Goal: Information Seeking & Learning: Learn about a topic

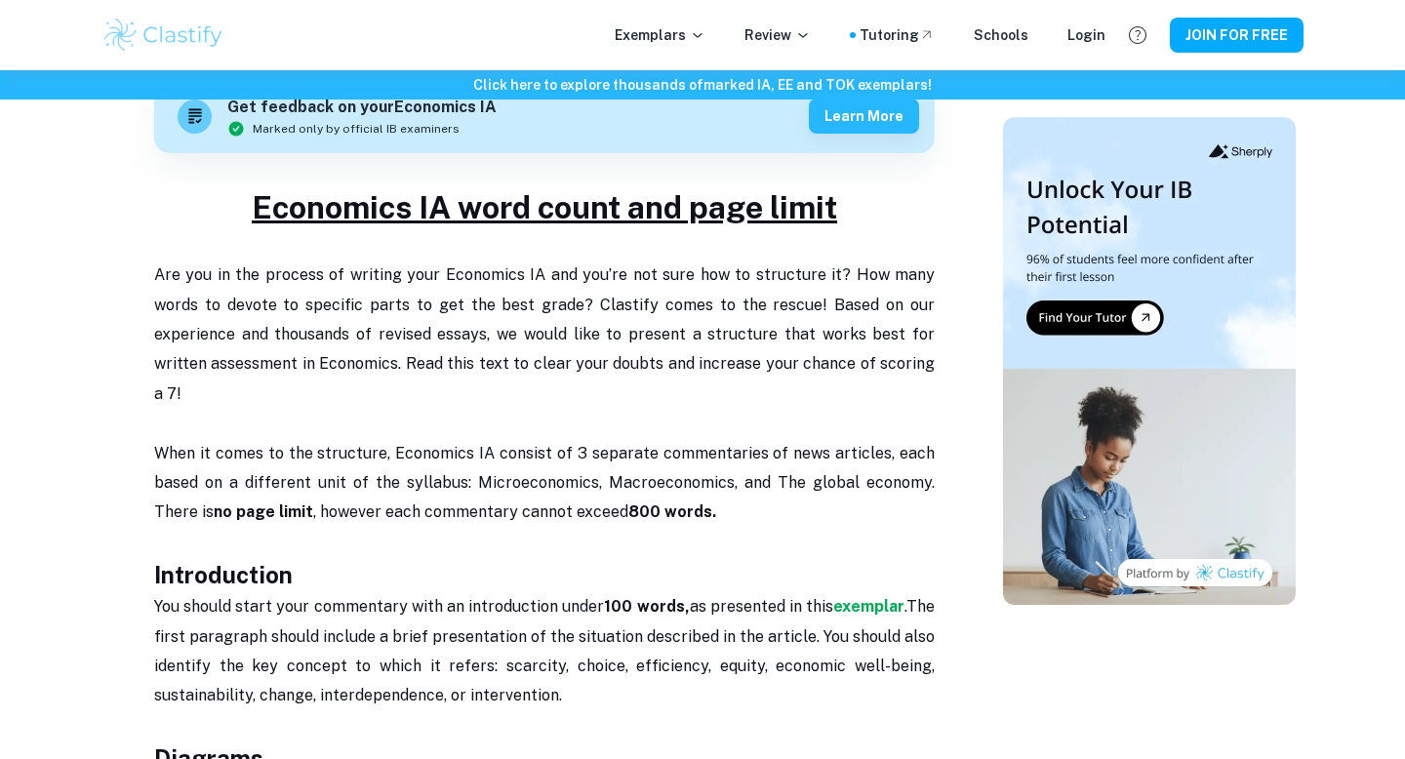
scroll to position [671, 0]
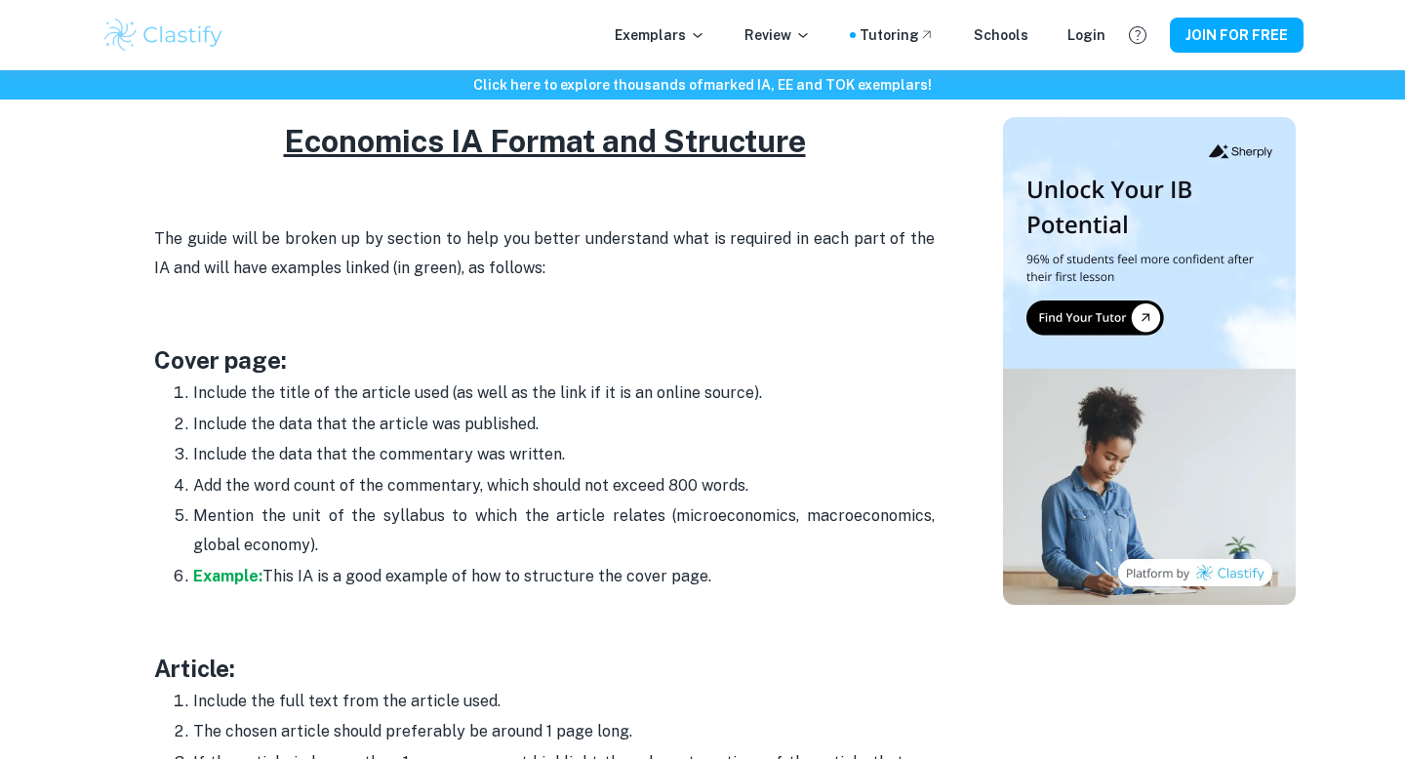
scroll to position [910, 0]
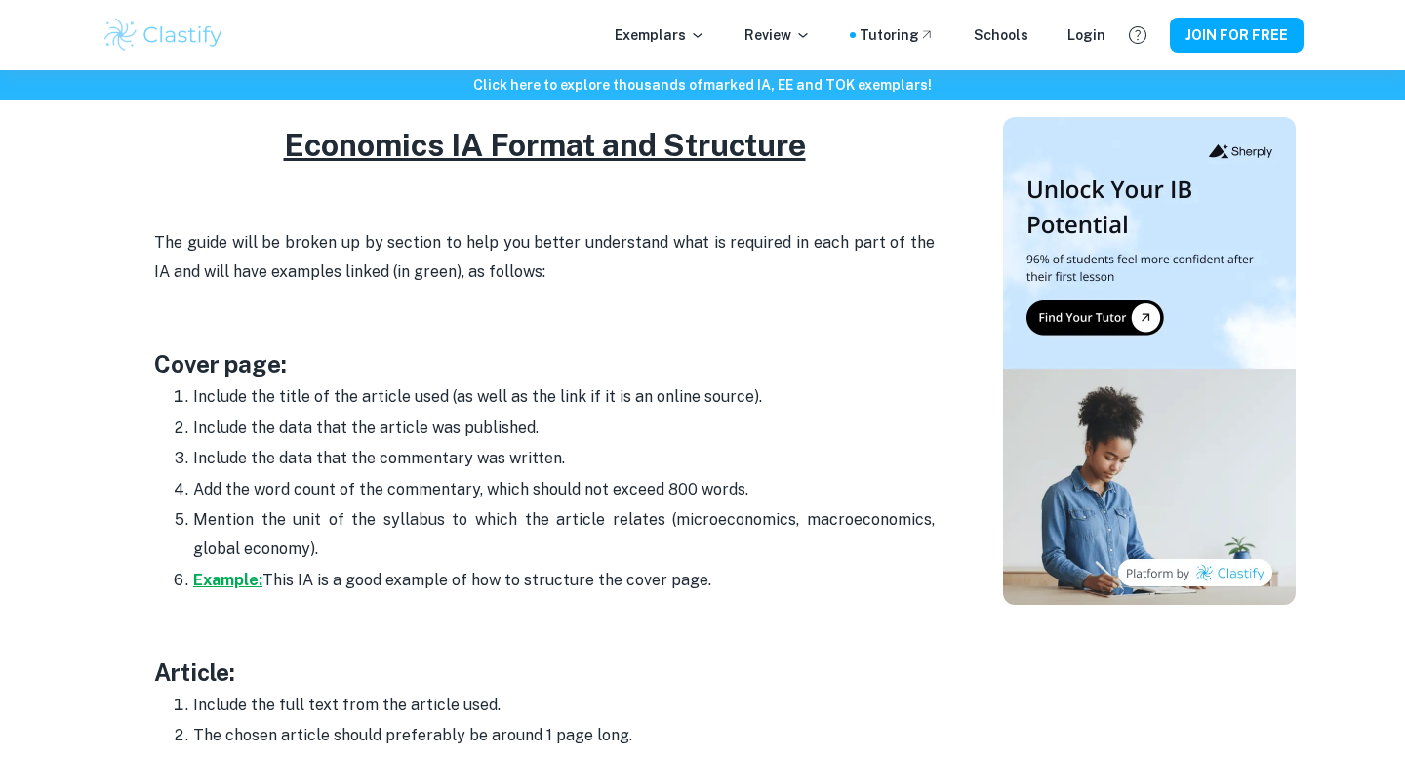
click at [243, 577] on strong "Example:" at bounding box center [227, 580] width 69 height 19
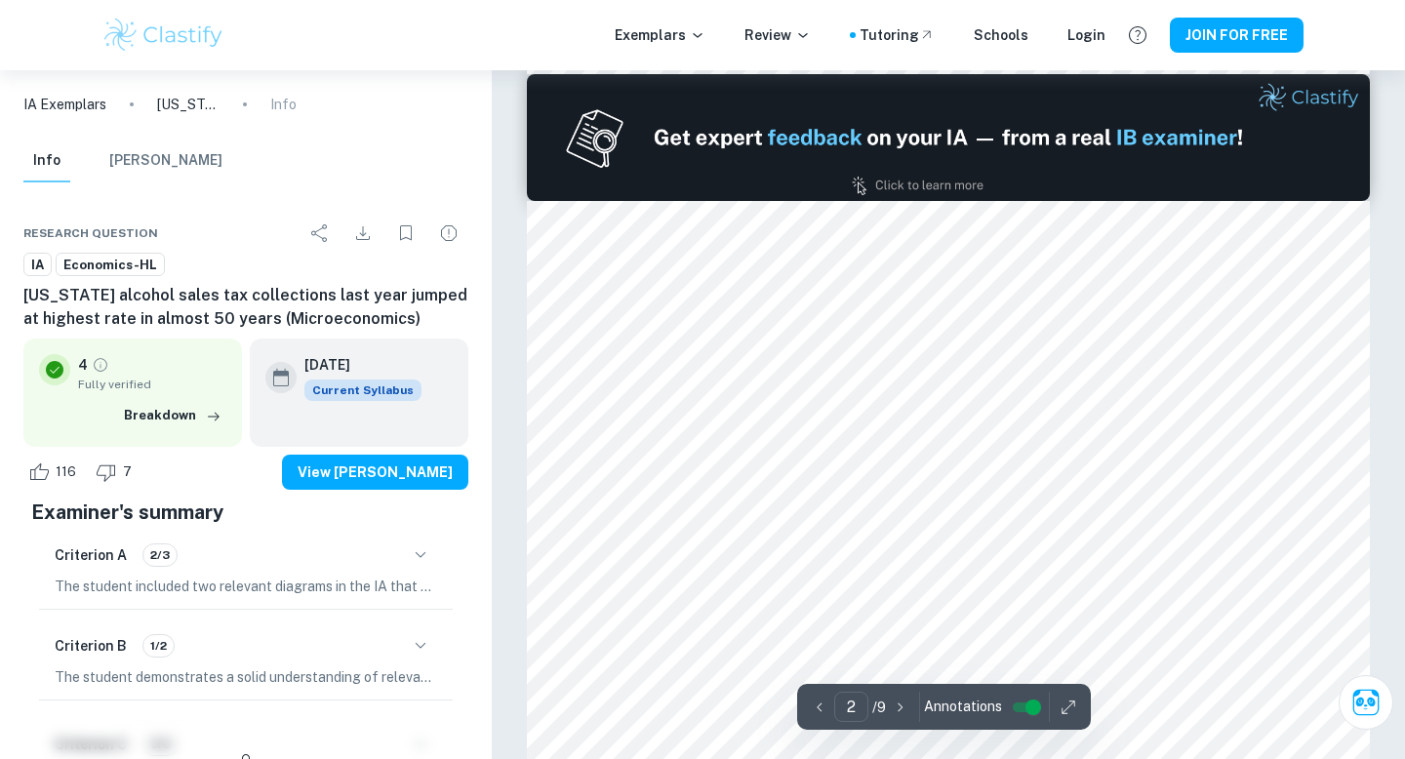
type input "1"
